Goal: Information Seeking & Learning: Compare options

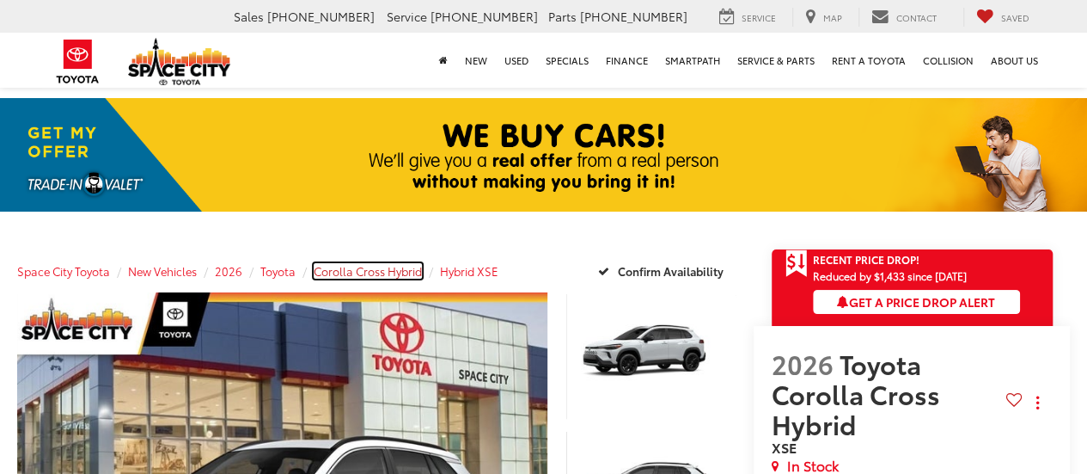
click at [371, 269] on span "Corolla Cross Hybrid" at bounding box center [368, 270] width 108 height 15
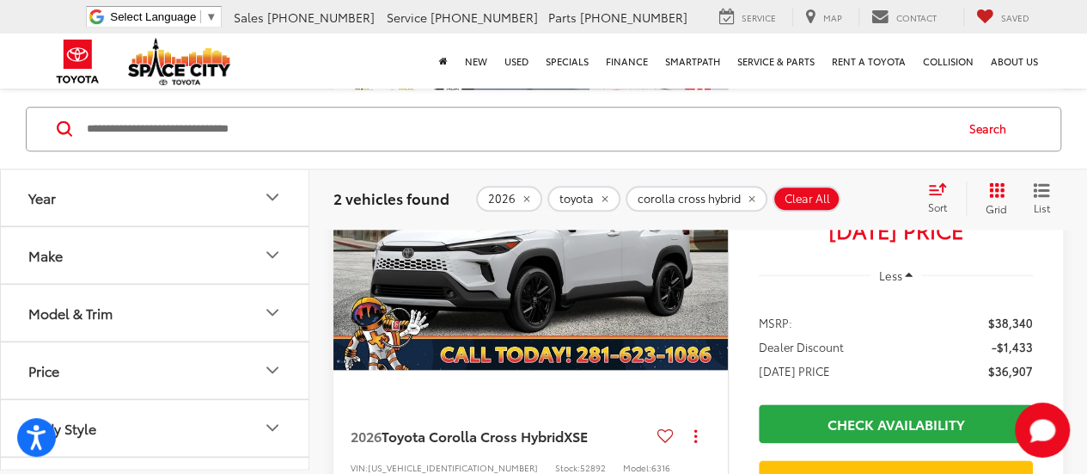
scroll to position [1117, 0]
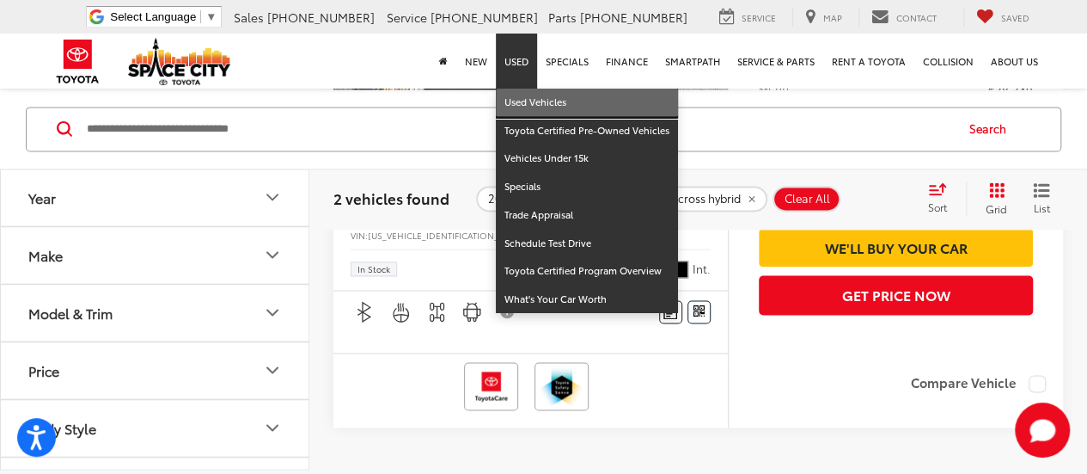
click at [538, 95] on link "Used Vehicles" at bounding box center [587, 103] width 182 height 28
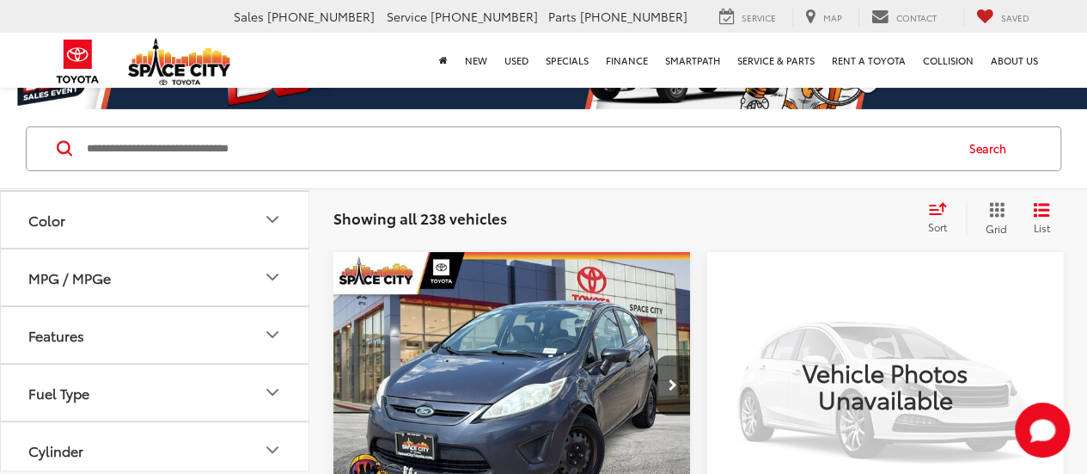
scroll to position [430, 0]
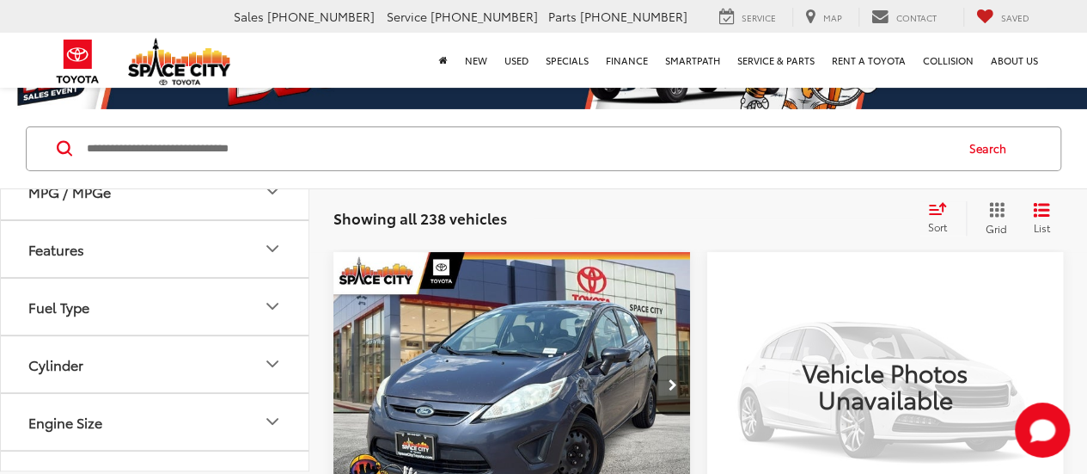
click at [98, 303] on button "Fuel Type" at bounding box center [155, 306] width 309 height 56
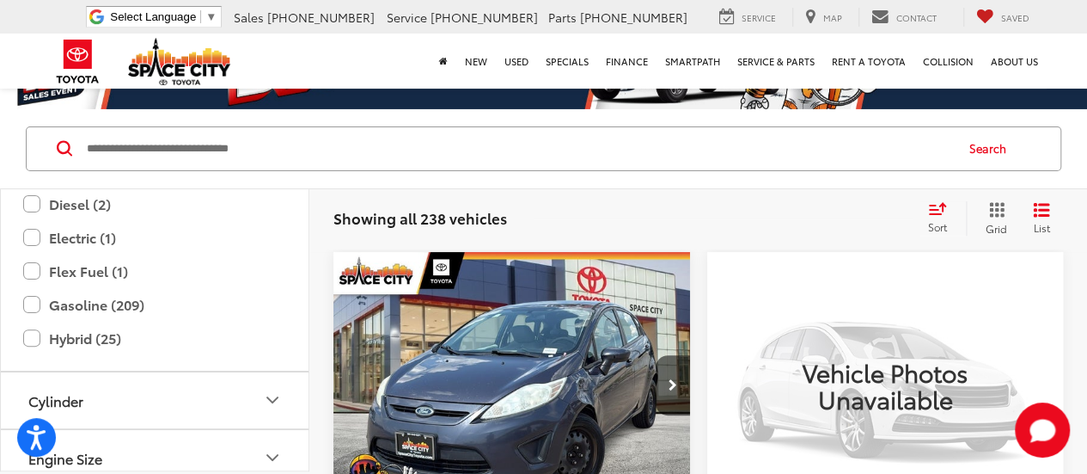
scroll to position [602, 0]
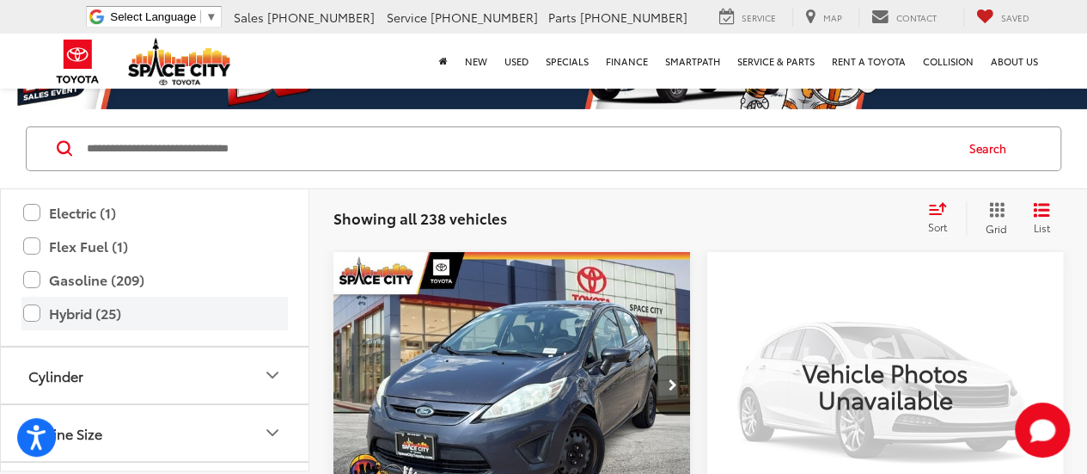
click at [76, 299] on label "Hybrid (25)" at bounding box center [154, 313] width 263 height 30
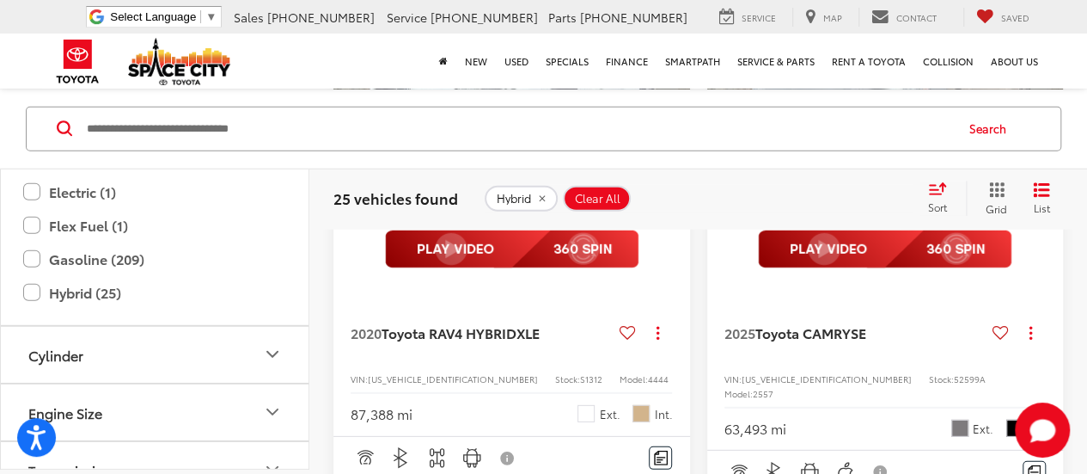
scroll to position [2149, 0]
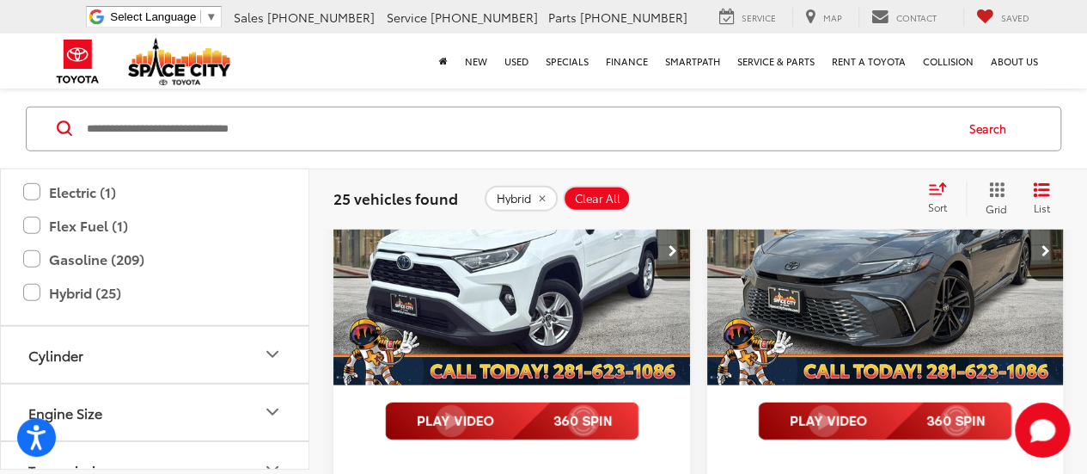
click at [674, 257] on icon "Next image" at bounding box center [673, 251] width 9 height 12
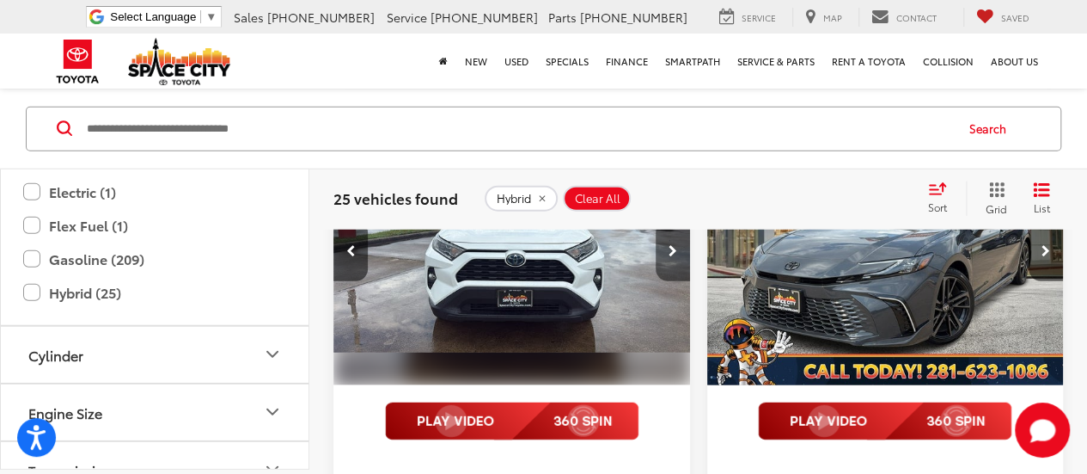
click at [674, 281] on button "Next image" at bounding box center [673, 251] width 34 height 60
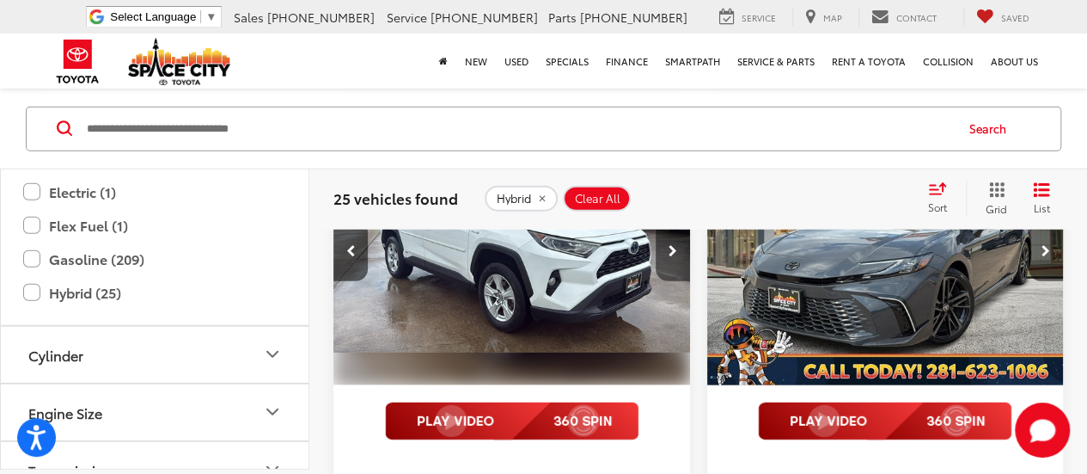
click at [674, 281] on button "Next image" at bounding box center [673, 251] width 34 height 60
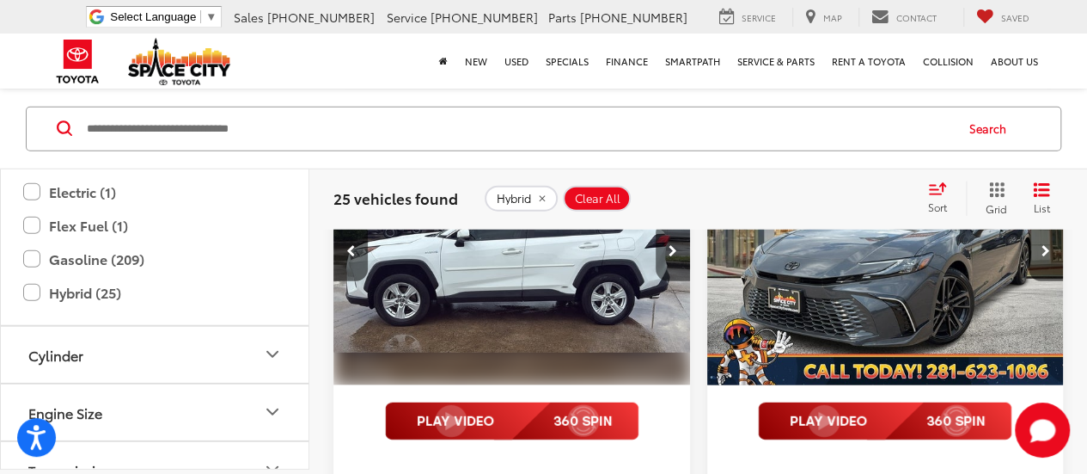
click at [674, 281] on button "Next image" at bounding box center [673, 251] width 34 height 60
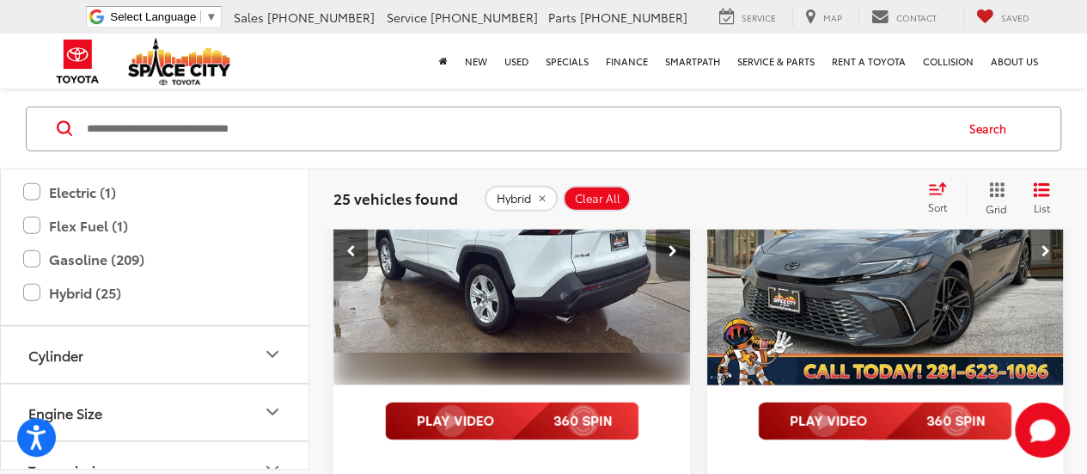
click at [674, 281] on button "Next image" at bounding box center [673, 251] width 34 height 60
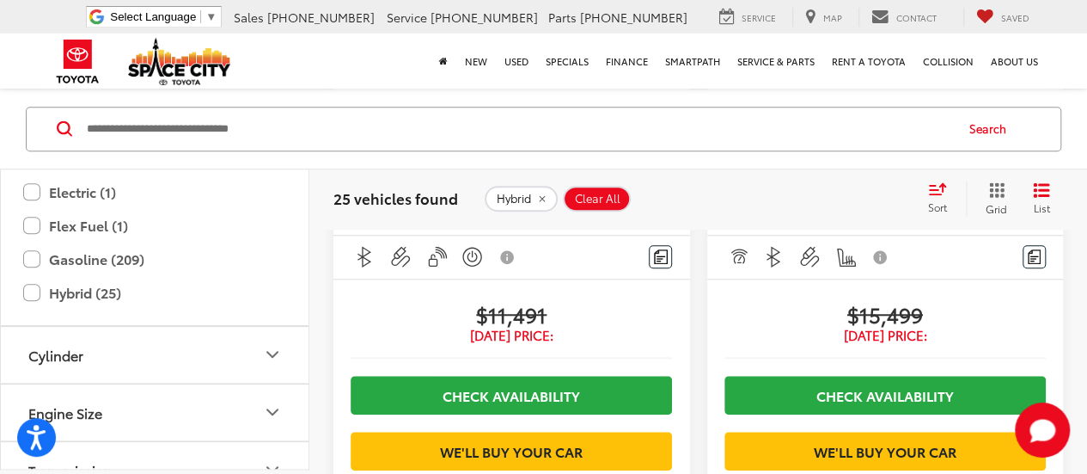
scroll to position [608, 0]
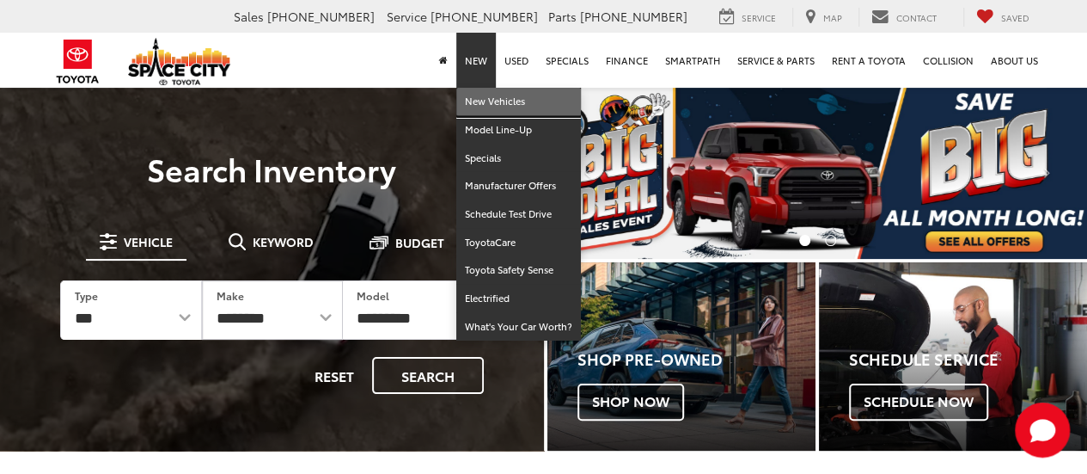
click at [504, 106] on link "New Vehicles" at bounding box center [518, 102] width 125 height 28
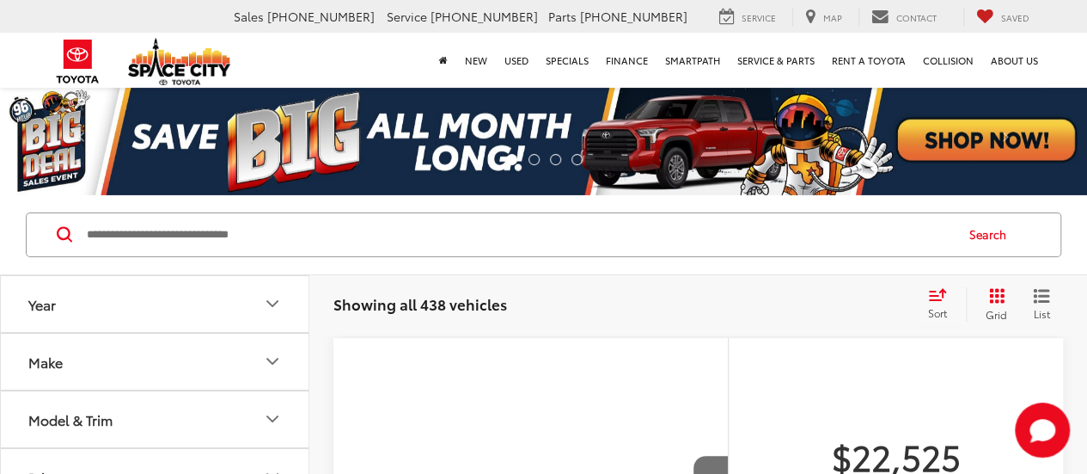
scroll to position [218, 0]
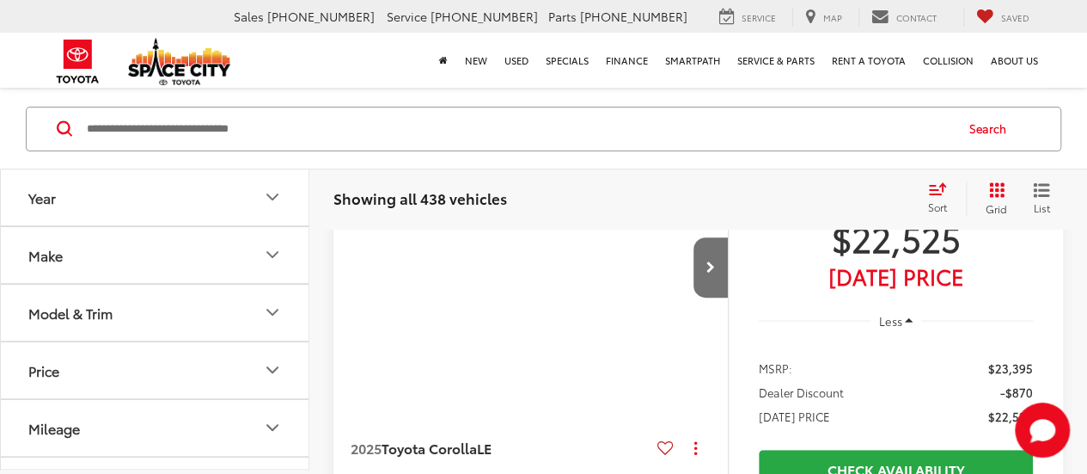
click at [214, 305] on button "Model & Trim" at bounding box center [155, 312] width 309 height 56
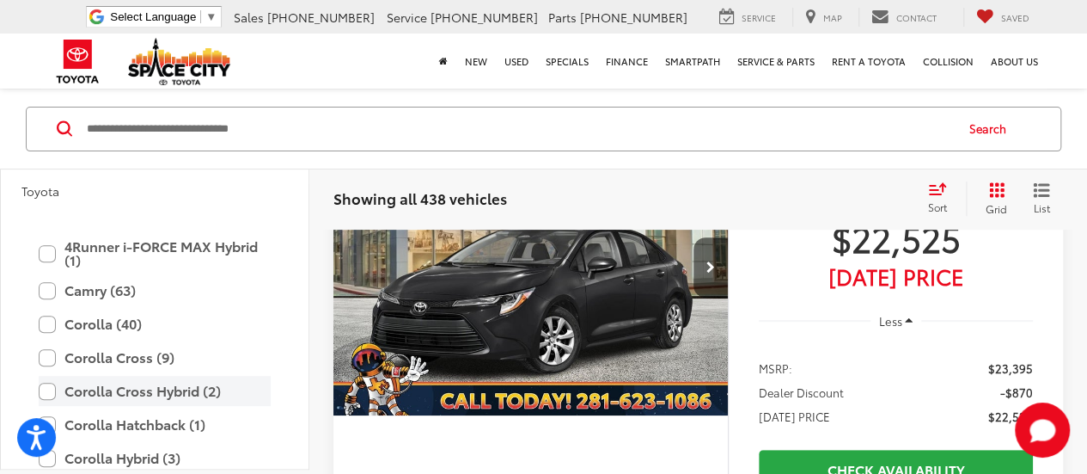
scroll to position [231, 0]
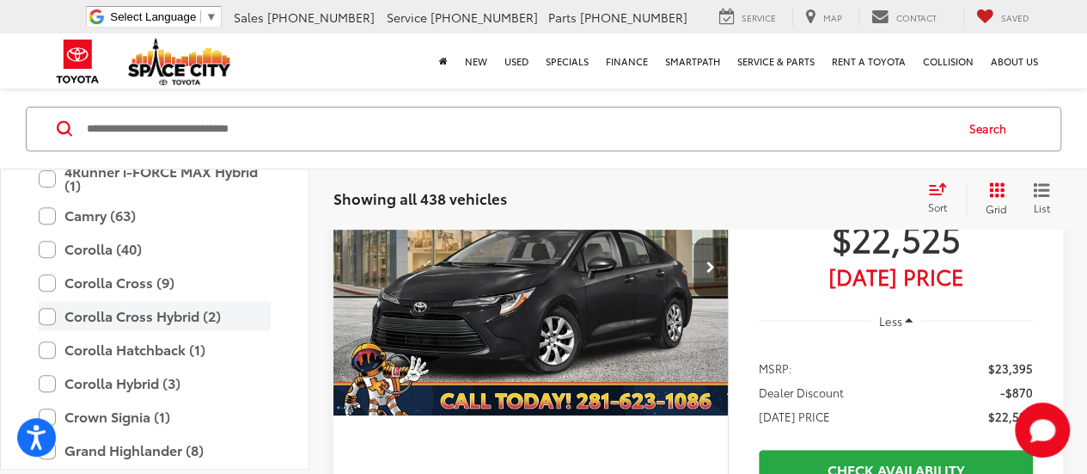
click at [208, 314] on label "Corolla Cross Hybrid (2)" at bounding box center [155, 316] width 232 height 30
